Goal: Transaction & Acquisition: Download file/media

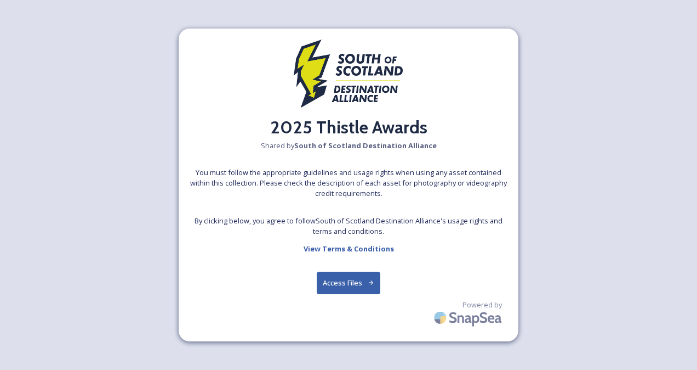
click at [344, 281] on button "Access Files" at bounding box center [349, 282] width 64 height 22
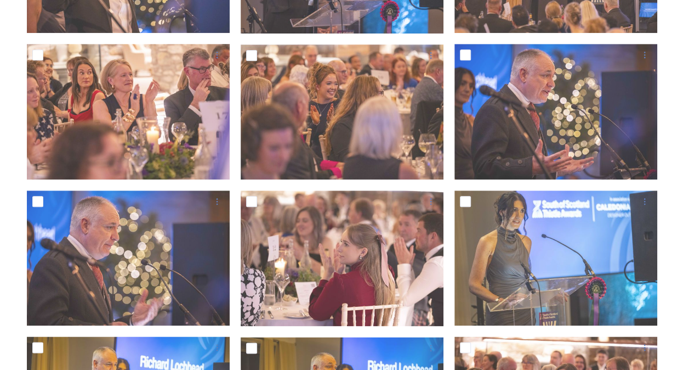
scroll to position [463, 0]
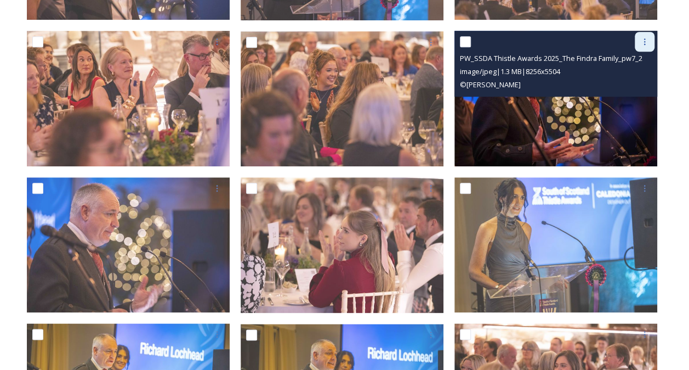
click at [645, 43] on icon at bounding box center [644, 41] width 9 height 9
click at [639, 87] on span "Download" at bounding box center [631, 87] width 33 height 10
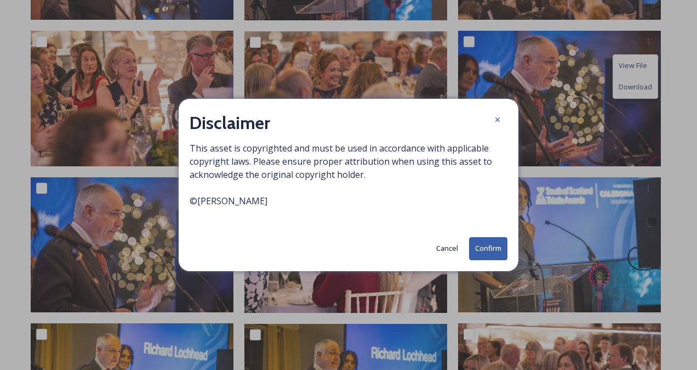
click at [500, 246] on button "Confirm" at bounding box center [488, 248] width 38 height 22
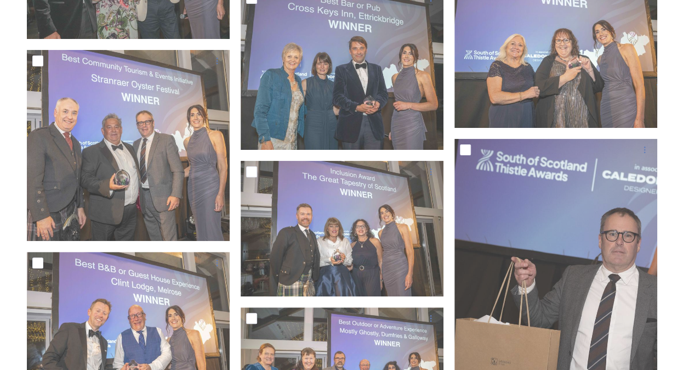
scroll to position [2159, 0]
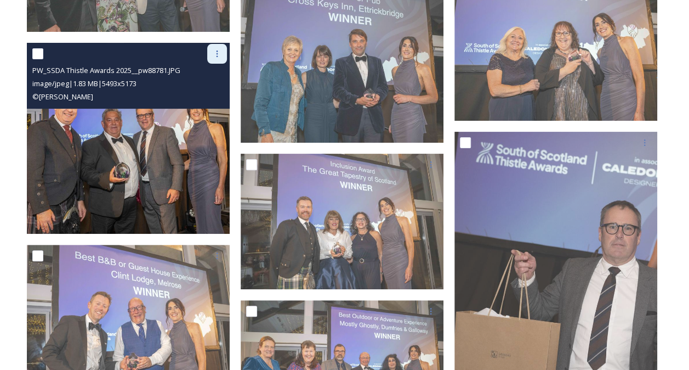
click at [214, 52] on icon at bounding box center [217, 53] width 9 height 9
click at [207, 97] on span "Download" at bounding box center [204, 99] width 33 height 10
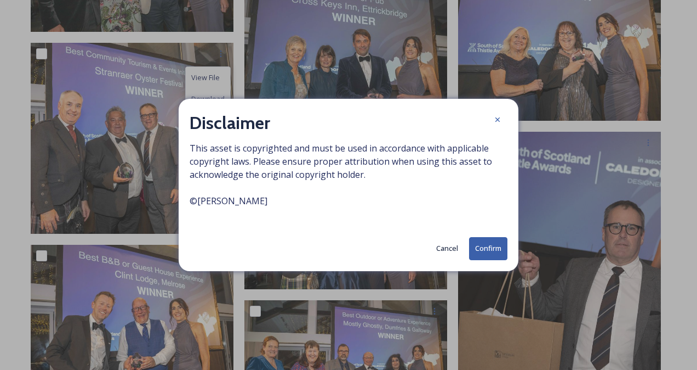
click at [488, 249] on button "Confirm" at bounding box center [488, 248] width 38 height 22
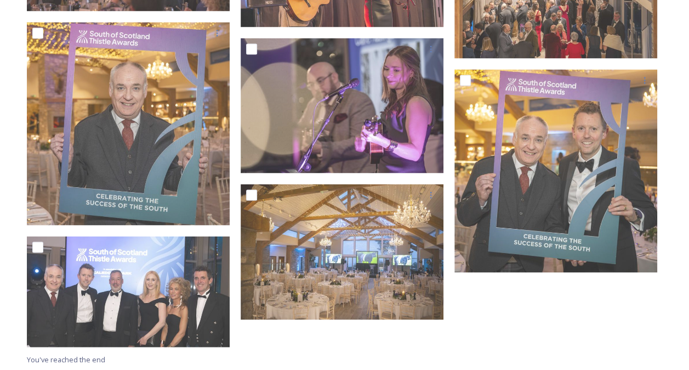
scroll to position [3028, 0]
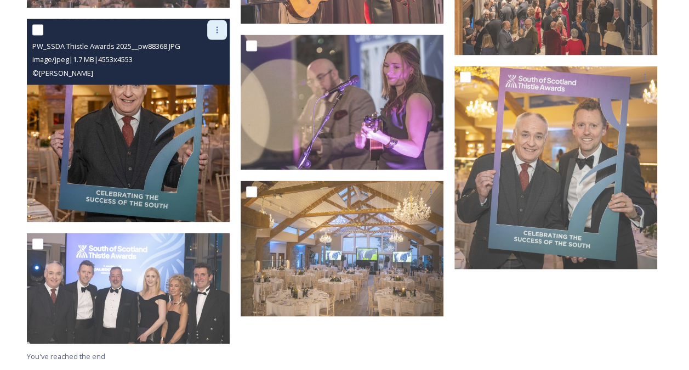
click at [217, 28] on icon at bounding box center [217, 29] width 9 height 9
click at [205, 75] on span "Download" at bounding box center [204, 75] width 33 height 10
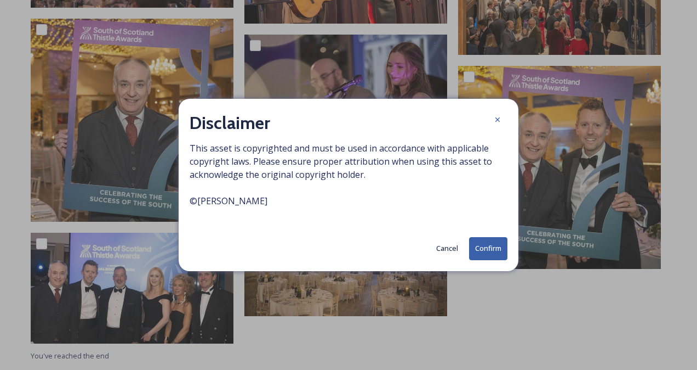
click at [496, 248] on button "Confirm" at bounding box center [488, 248] width 38 height 22
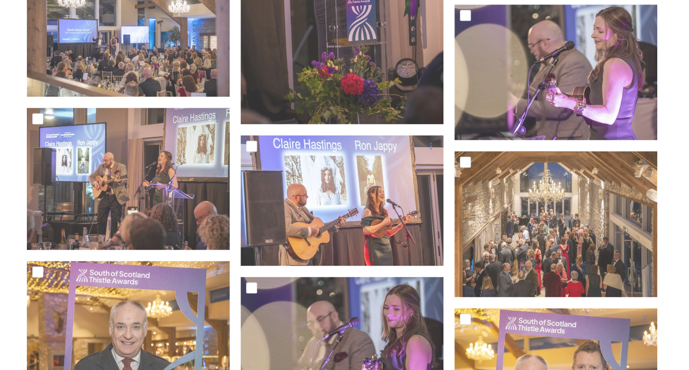
scroll to position [2760, 0]
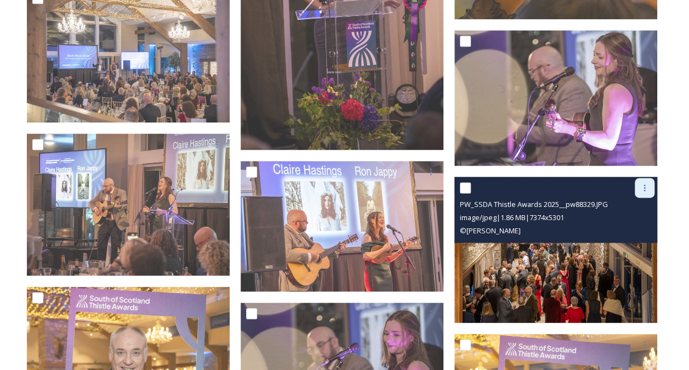
click at [644, 187] on icon at bounding box center [645, 187] width 2 height 7
click at [632, 232] on span "Download" at bounding box center [631, 233] width 33 height 10
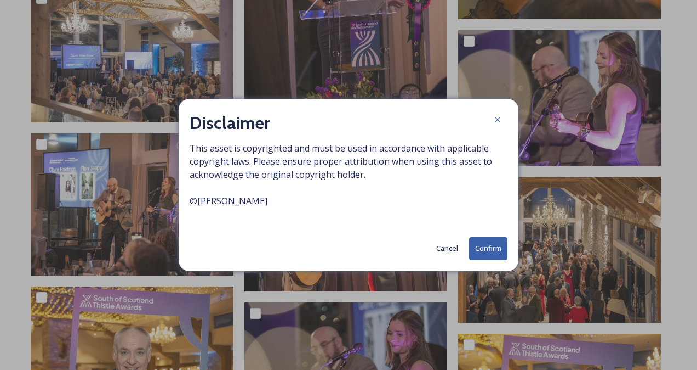
click at [492, 247] on button "Confirm" at bounding box center [488, 248] width 38 height 22
